Goal: Task Accomplishment & Management: Manage account settings

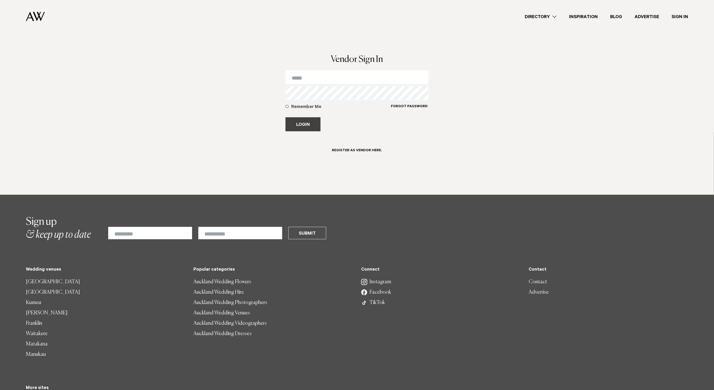
type input "**********"
click at [306, 121] on button "Login" at bounding box center [302, 124] width 35 height 14
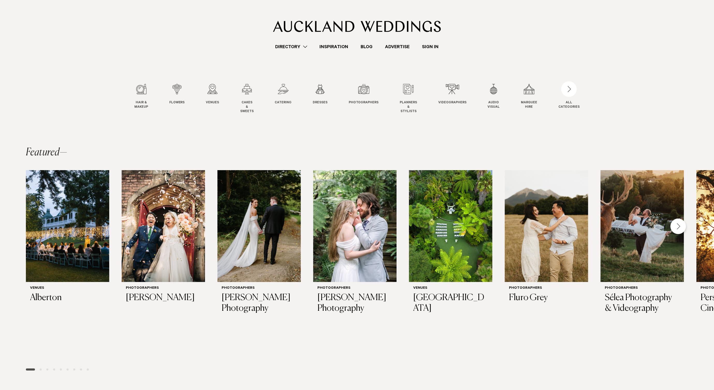
click at [437, 46] on link "Sign In" at bounding box center [430, 46] width 29 height 7
